Goal: Information Seeking & Learning: Find specific page/section

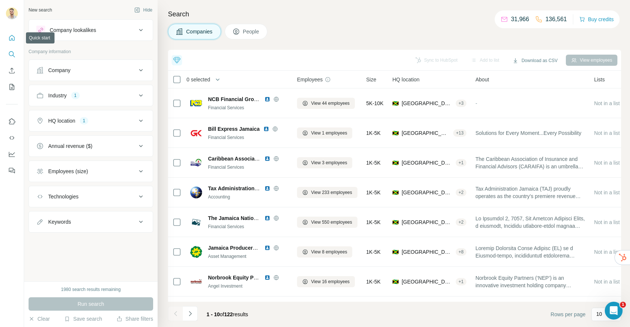
click at [9, 41] on icon "Quick start" at bounding box center [11, 37] width 7 height 7
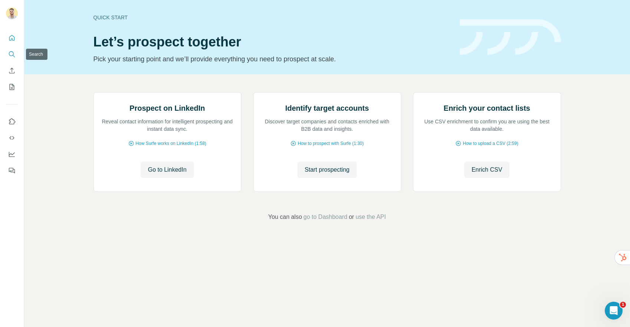
click at [12, 54] on icon "Search" at bounding box center [11, 53] width 7 height 7
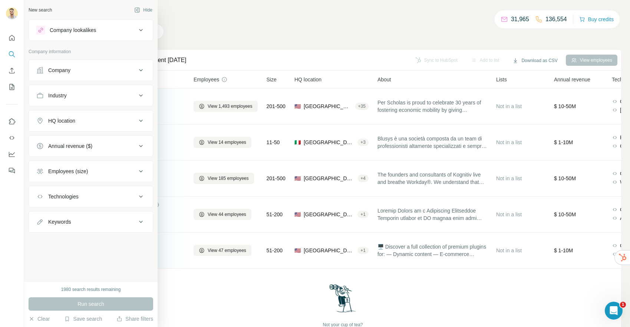
click at [82, 73] on div "Company" at bounding box center [86, 69] width 100 height 7
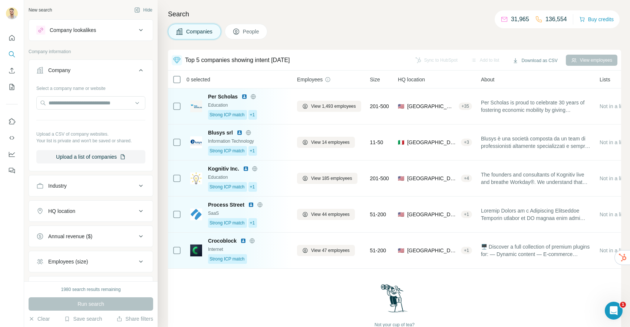
click at [106, 73] on div "Company" at bounding box center [86, 69] width 100 height 7
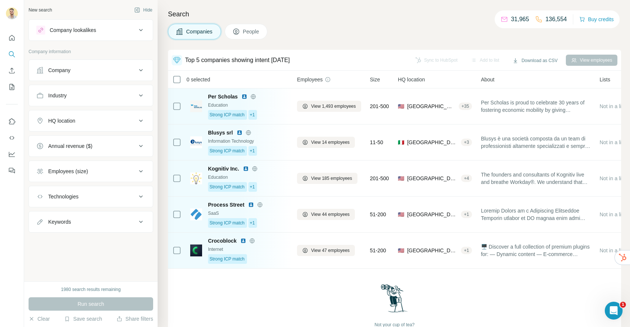
click at [82, 95] on div "Industry" at bounding box center [86, 95] width 100 height 7
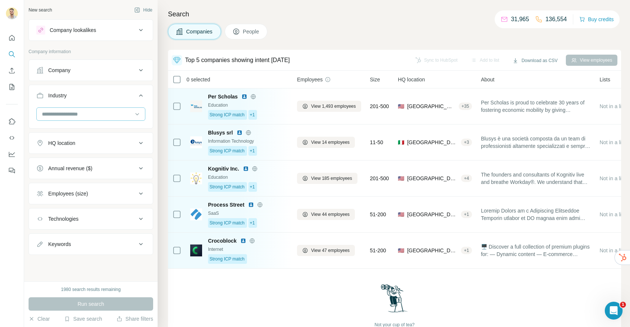
click at [76, 116] on input at bounding box center [87, 114] width 92 height 8
click at [75, 158] on div "Accounting" at bounding box center [91, 157] width 96 height 7
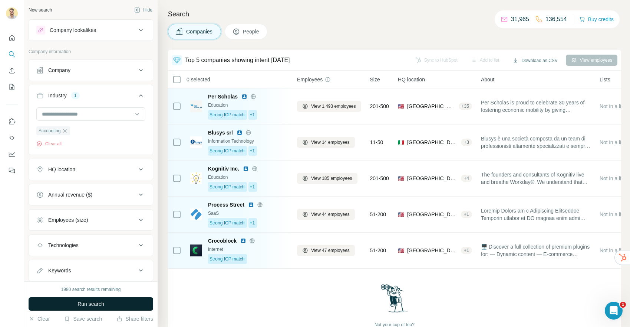
click at [89, 303] on span "Run search" at bounding box center [91, 303] width 27 height 7
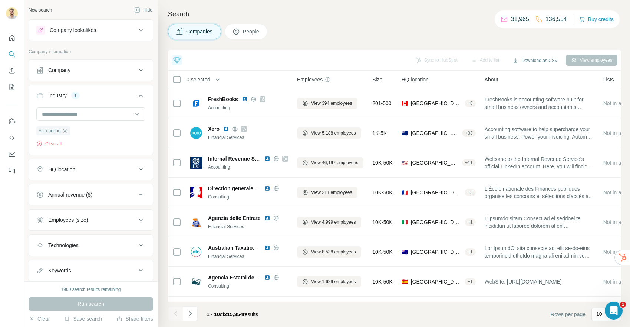
click at [92, 171] on div "HQ location" at bounding box center [86, 168] width 100 height 7
click at [81, 184] on input "text" at bounding box center [90, 187] width 109 height 13
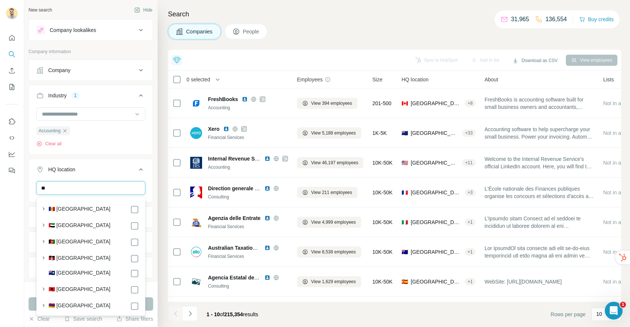
type input "*"
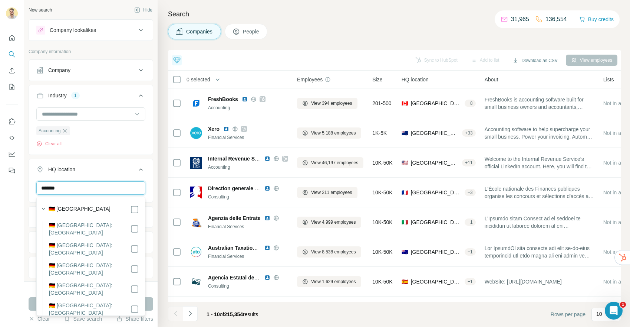
type input "*******"
click at [152, 191] on div "******* [GEOGRAPHIC_DATA] Clear all" at bounding box center [91, 204] width 124 height 46
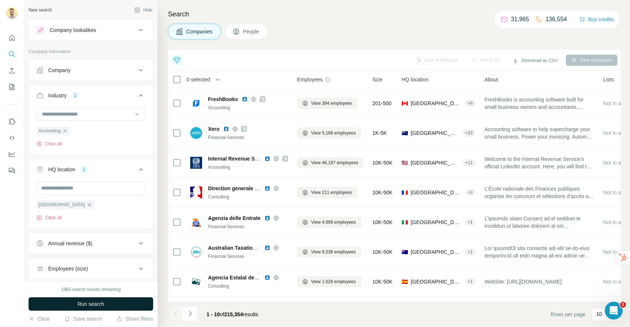
click at [100, 298] on button "Run search" at bounding box center [91, 303] width 125 height 13
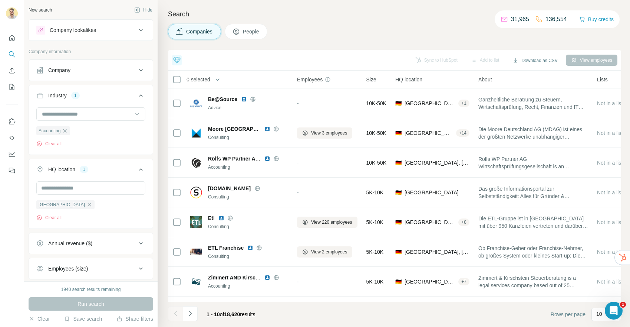
click at [249, 35] on button "People" at bounding box center [246, 32] width 43 height 16
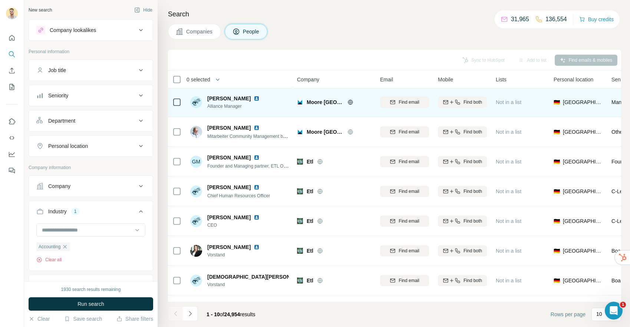
scroll to position [37, 0]
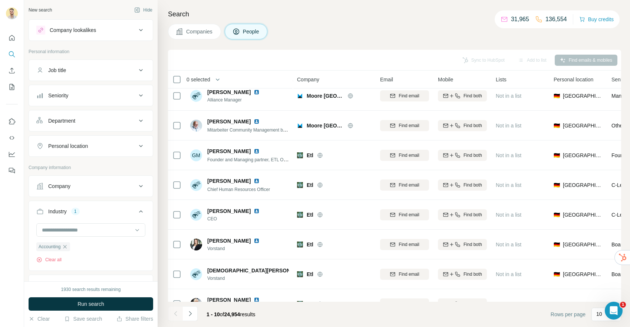
click at [95, 69] on div "Job title" at bounding box center [86, 69] width 100 height 7
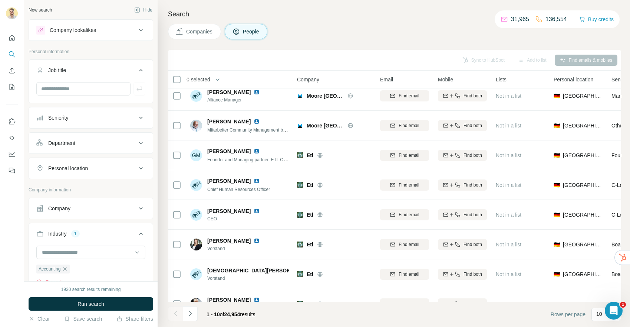
click at [93, 117] on div "Seniority" at bounding box center [86, 117] width 100 height 7
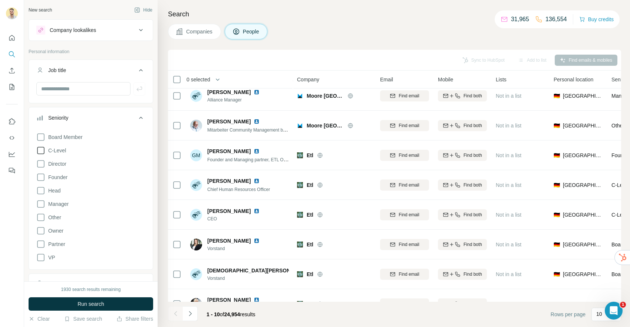
click at [42, 151] on icon at bounding box center [40, 150] width 9 height 9
click at [96, 304] on span "Run search" at bounding box center [91, 303] width 27 height 7
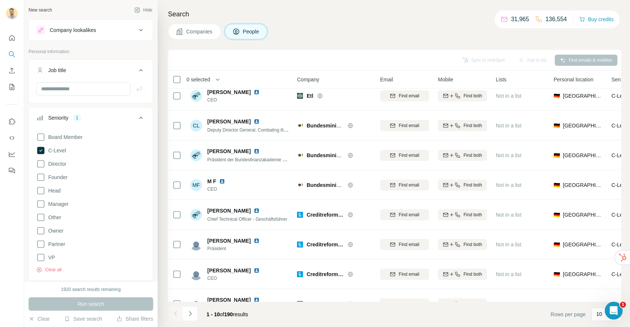
click at [131, 120] on div "Seniority 1" at bounding box center [86, 117] width 100 height 7
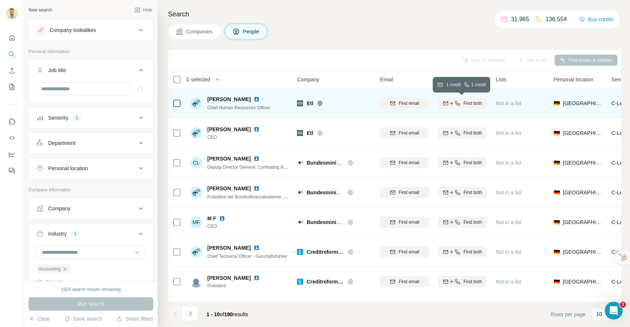
click at [453, 103] on icon "button" at bounding box center [452, 103] width 6 height 6
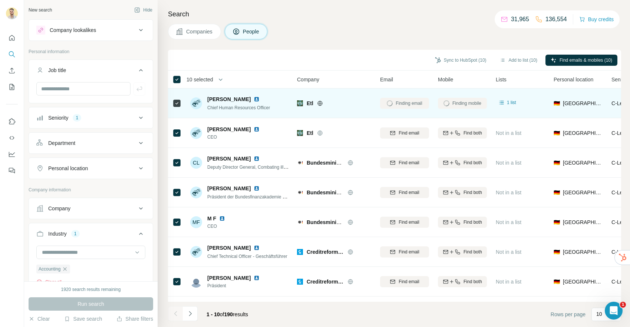
click at [209, 78] on span "10 selected" at bounding box center [200, 79] width 27 height 7
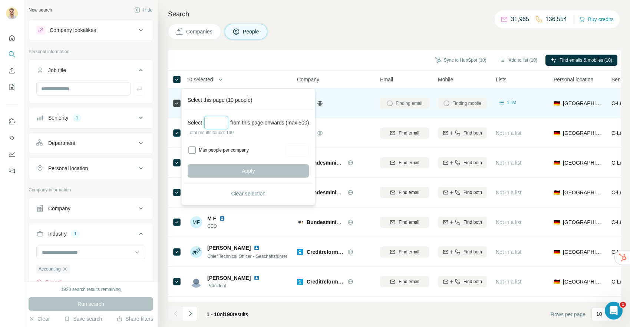
click at [217, 126] on input "Select a number (up to 500)" at bounding box center [216, 122] width 24 height 13
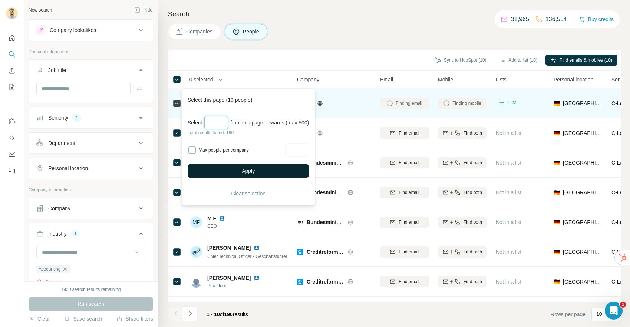
type input "***"
click at [239, 164] on button "Apply" at bounding box center [248, 170] width 121 height 13
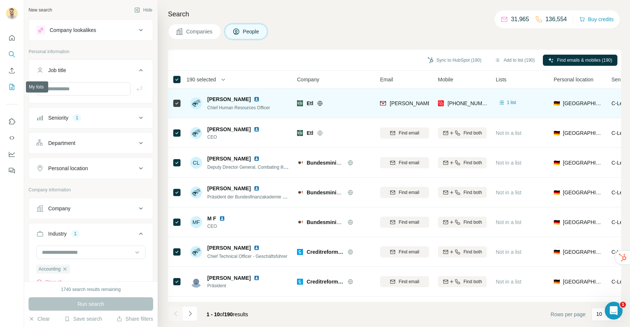
click at [12, 88] on icon "My lists" at bounding box center [13, 86] width 4 height 5
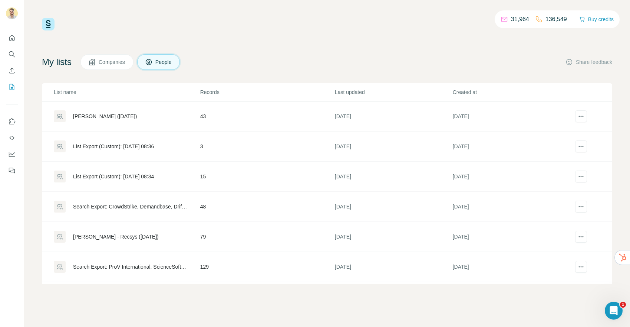
click at [123, 61] on span "Companies" at bounding box center [112, 61] width 27 height 7
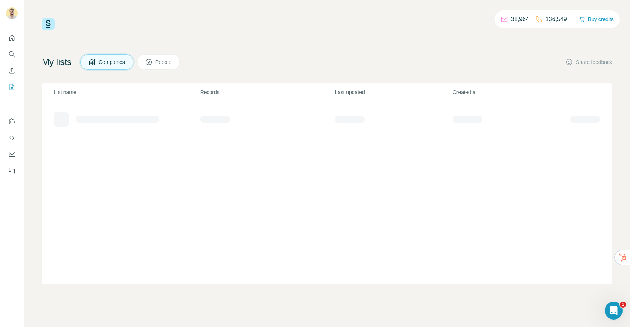
click at [160, 59] on button "People" at bounding box center [158, 62] width 43 height 16
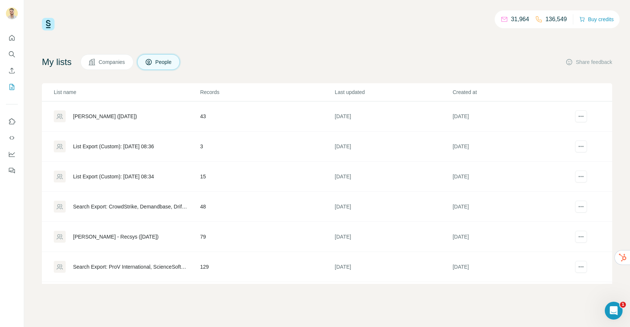
click at [109, 118] on div "[PERSON_NAME] ([DATE])" at bounding box center [105, 115] width 64 height 7
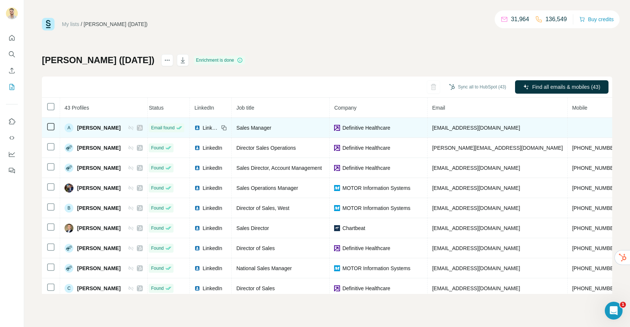
scroll to position [0, 102]
